Goal: Task Accomplishment & Management: Manage account settings

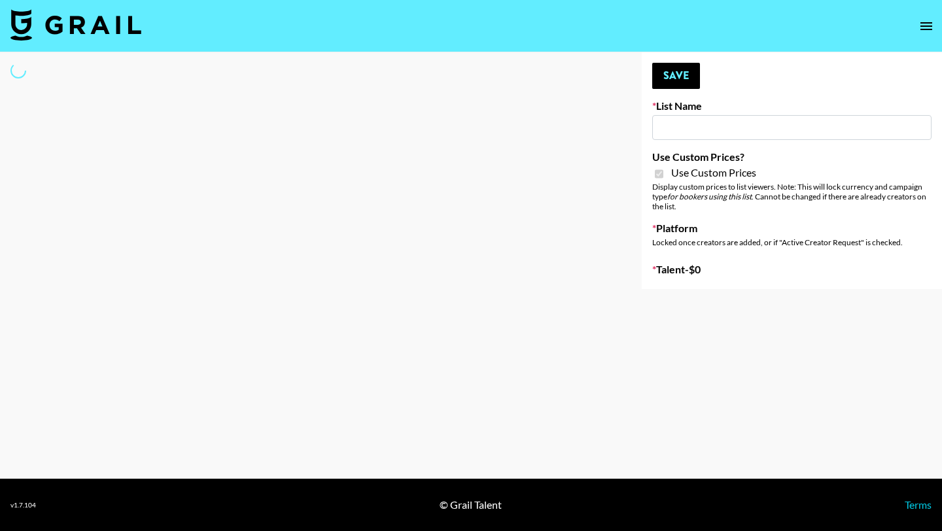
type input "[PERSON_NAME]"
checkbox input "true"
select select "Brand"
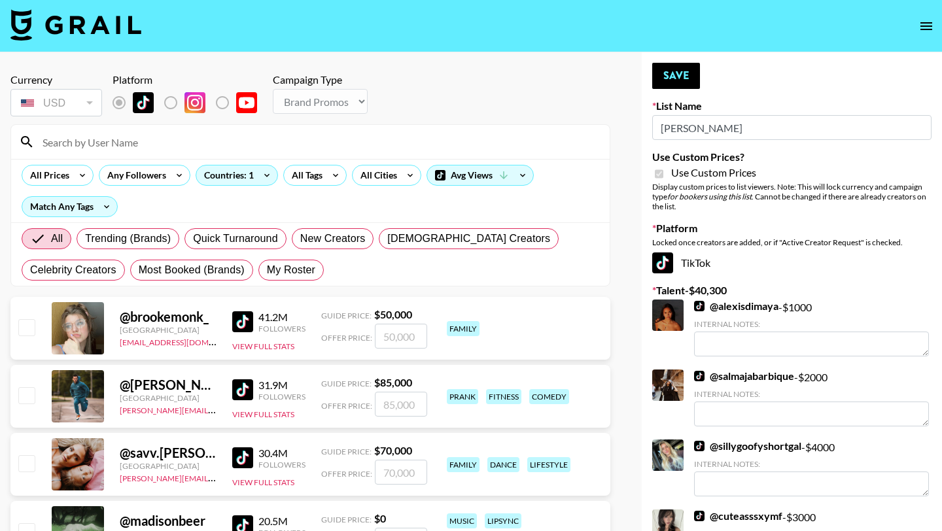
click at [188, 143] on input at bounding box center [318, 142] width 567 height 21
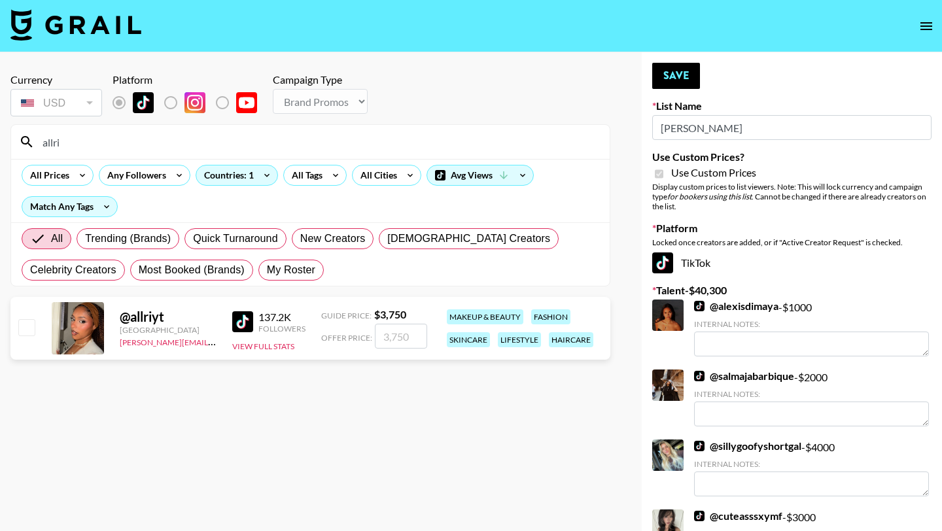
type input "allri"
click at [29, 325] on input "checkbox" at bounding box center [26, 327] width 16 height 16
checkbox input "true"
type input "3750"
click at [676, 83] on button "Save" at bounding box center [676, 76] width 48 height 26
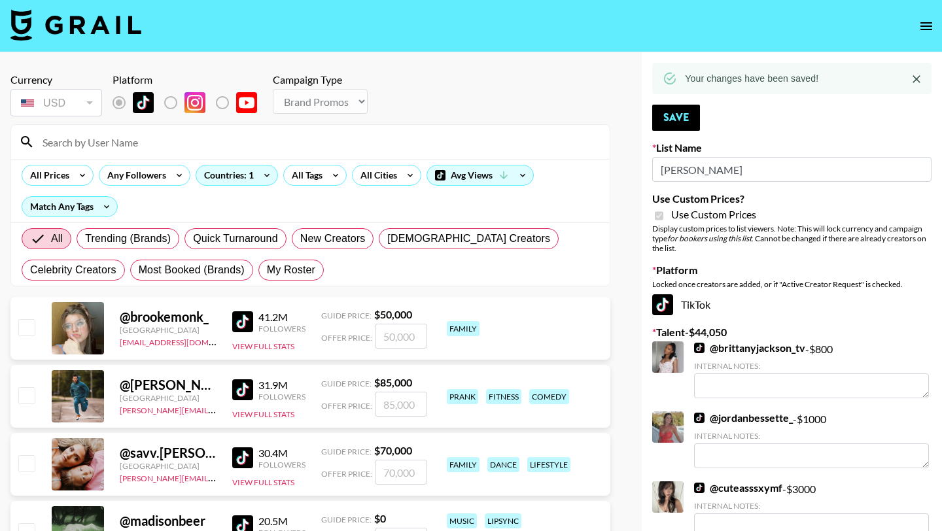
click at [132, 143] on input at bounding box center [318, 142] width 567 height 21
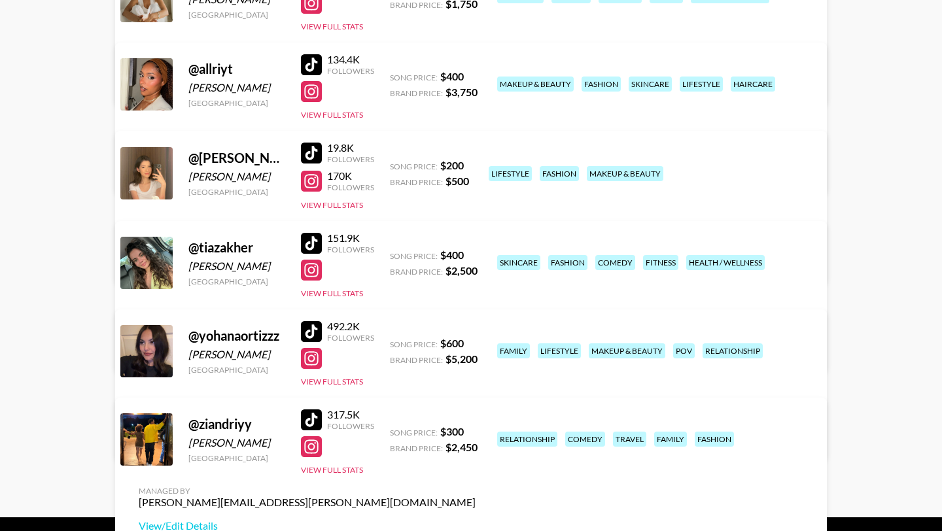
scroll to position [250, 0]
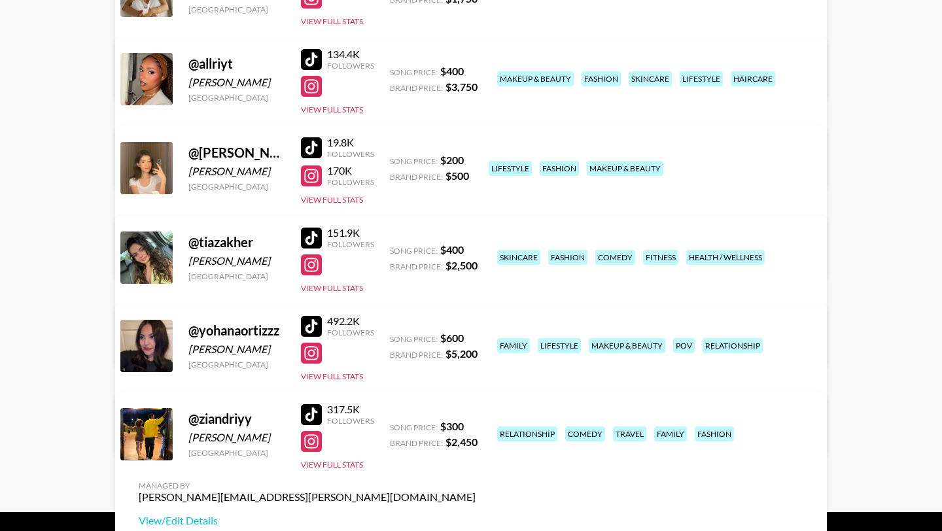
click at [311, 323] on div at bounding box center [311, 326] width 21 height 21
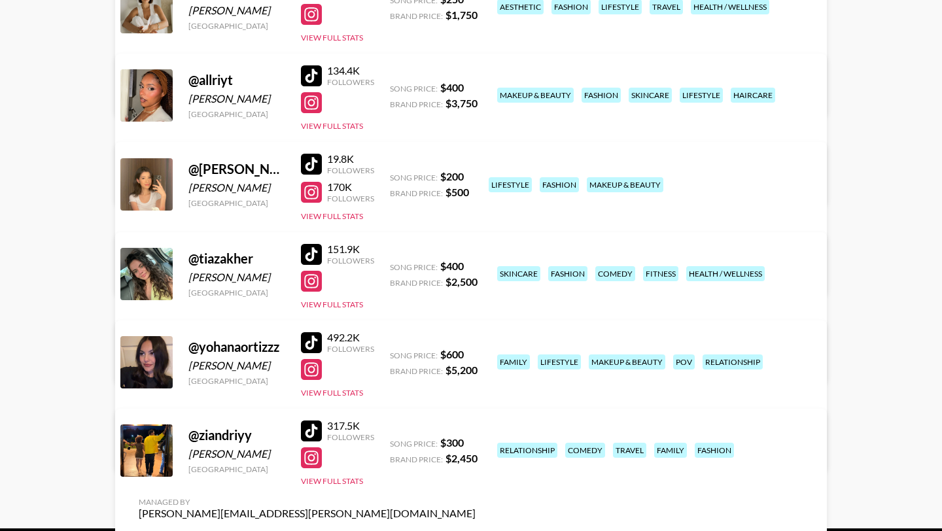
scroll to position [232, 0]
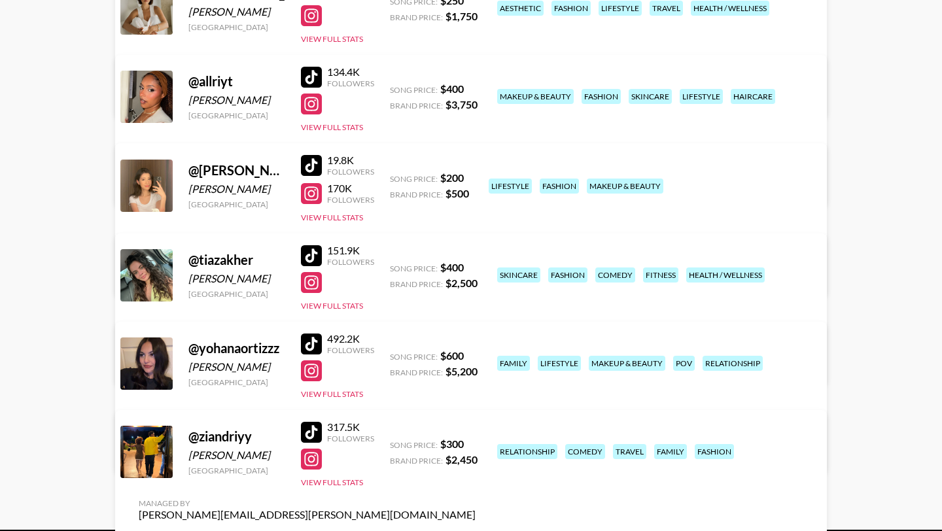
click at [306, 258] on div at bounding box center [311, 255] width 21 height 21
click at [313, 251] on div at bounding box center [311, 255] width 21 height 21
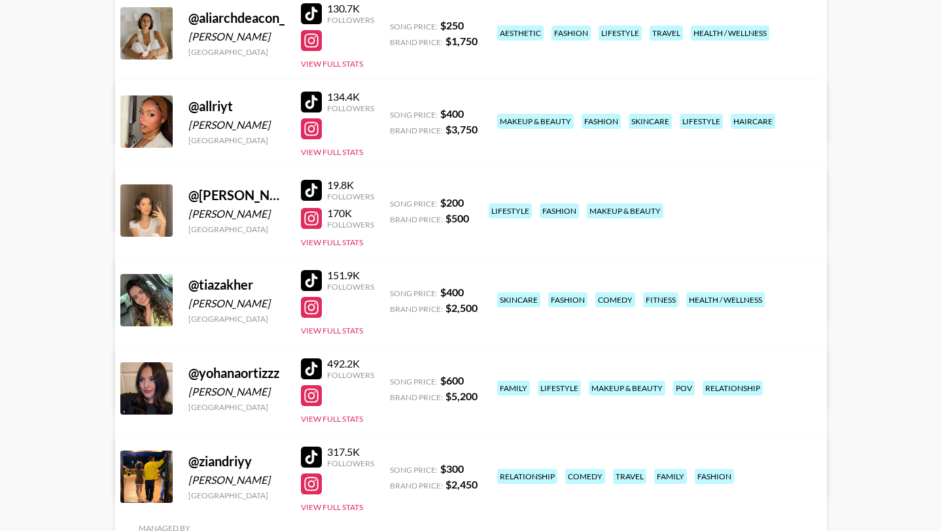
scroll to position [205, 0]
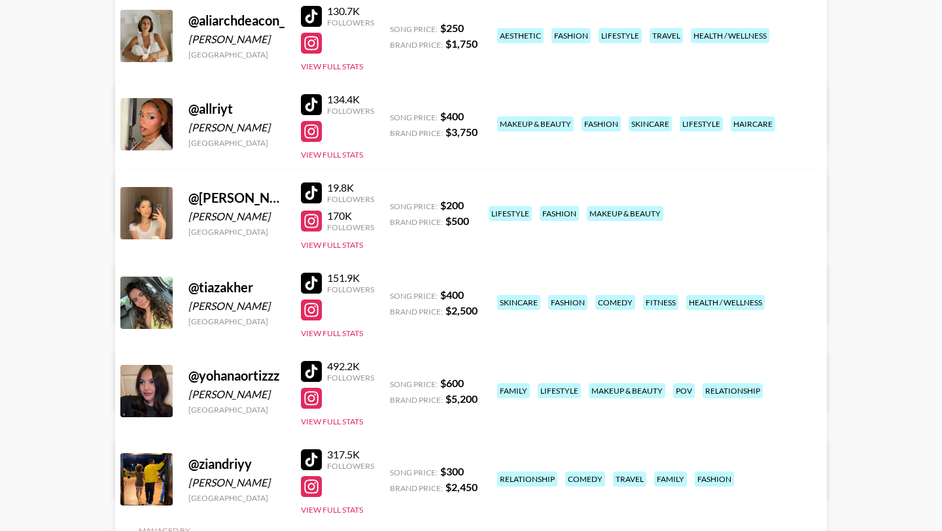
click at [315, 283] on div at bounding box center [311, 283] width 21 height 21
click at [313, 97] on div at bounding box center [311, 104] width 21 height 21
click at [318, 371] on div at bounding box center [311, 371] width 21 height 21
click at [313, 398] on div at bounding box center [311, 398] width 21 height 21
click at [313, 461] on div at bounding box center [311, 459] width 21 height 21
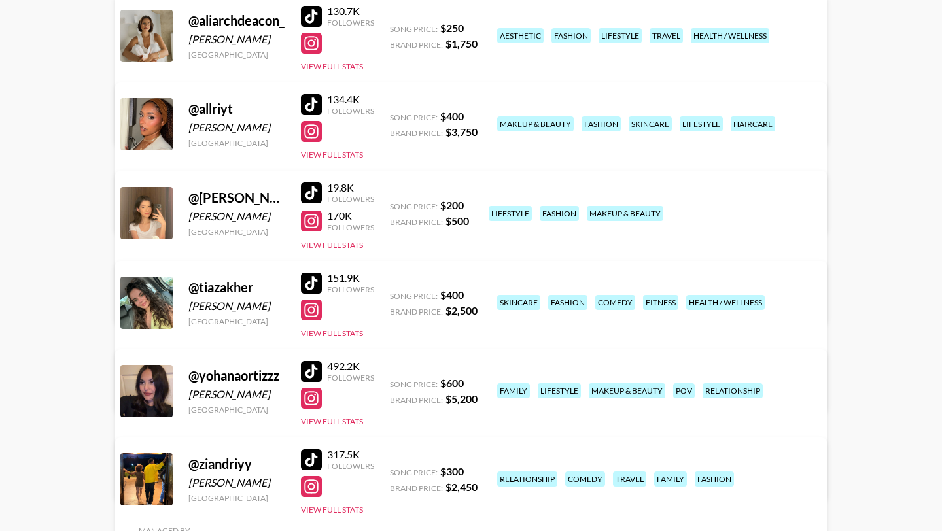
click at [312, 107] on div at bounding box center [311, 104] width 21 height 21
click at [315, 222] on div at bounding box center [311, 221] width 21 height 21
click at [317, 196] on div at bounding box center [311, 193] width 21 height 21
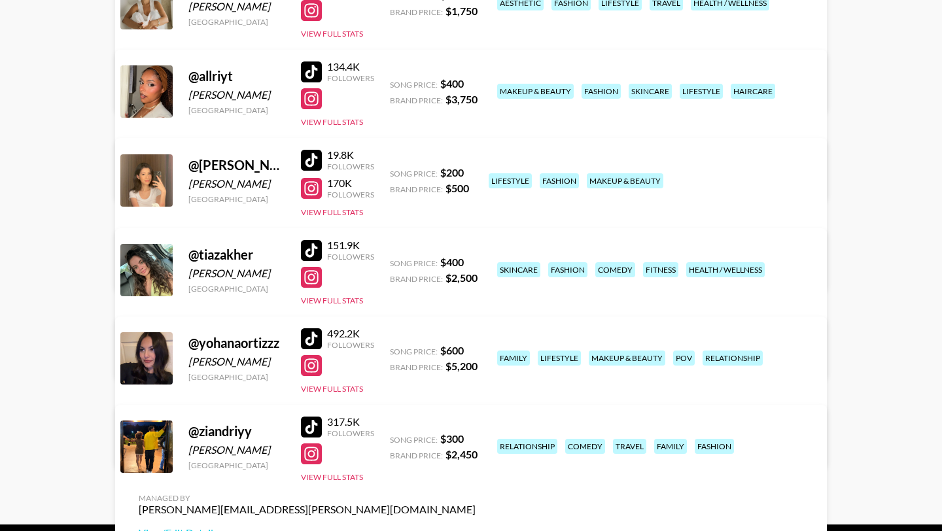
scroll to position [239, 0]
